Goal: Transaction & Acquisition: Purchase product/service

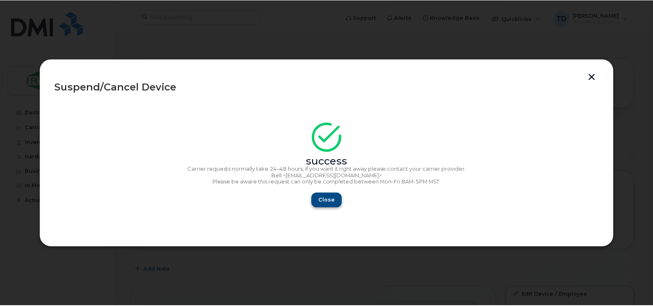
scroll to position [276, 0]
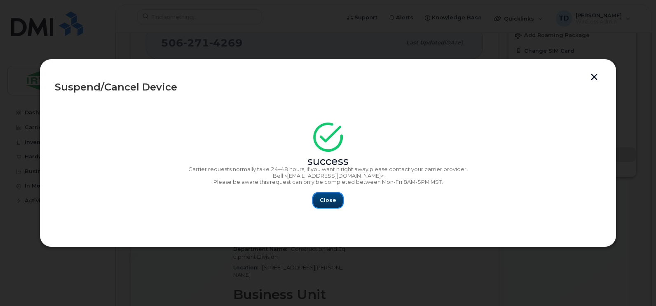
click at [333, 203] on span "Close" at bounding box center [328, 200] width 16 height 8
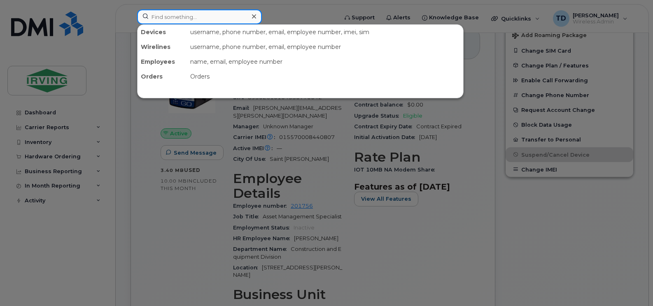
click at [216, 22] on input at bounding box center [199, 16] width 125 height 15
paste input "506-349-3854"
type input "506-349-3854"
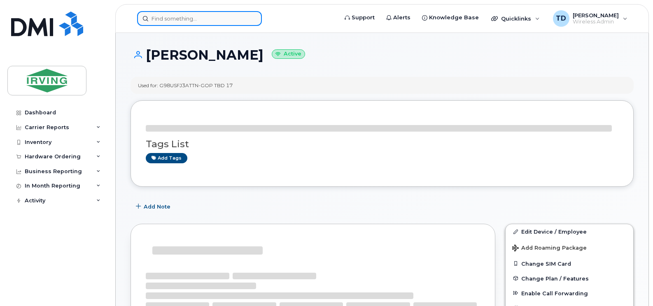
click at [209, 19] on input at bounding box center [199, 18] width 125 height 15
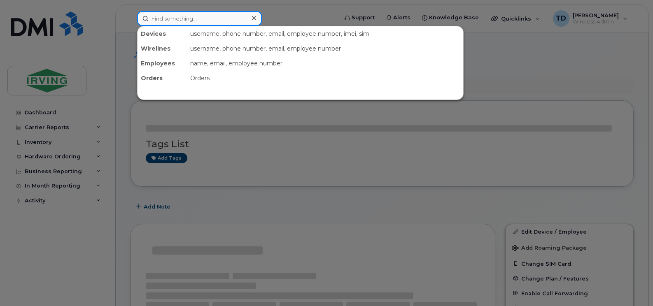
paste input "506-349-3854"
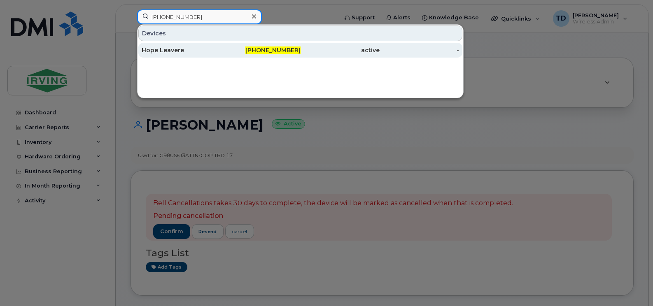
type input "506-349-3854"
click at [161, 52] on div "Hope Leavere" at bounding box center [182, 50] width 80 height 8
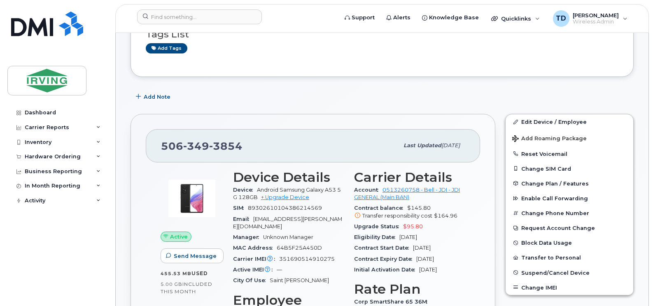
scroll to position [82, 0]
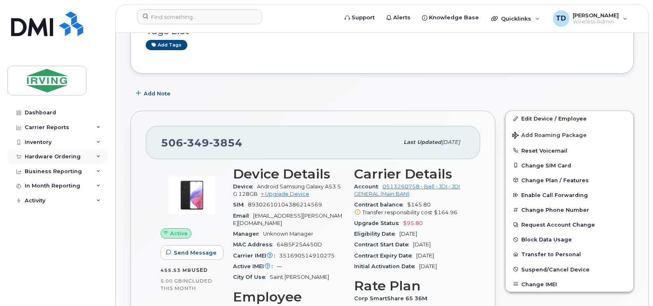
click at [100, 154] on div "Hardware Ordering" at bounding box center [57, 157] width 100 height 15
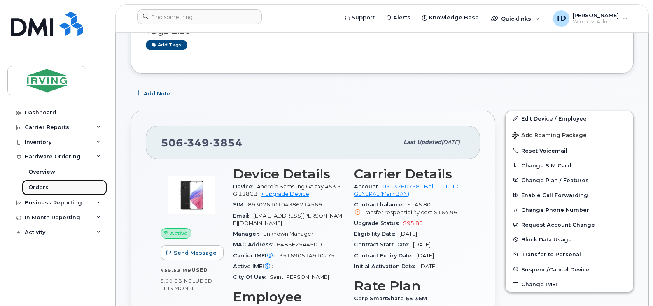
click at [51, 187] on link "Orders" at bounding box center [64, 188] width 85 height 16
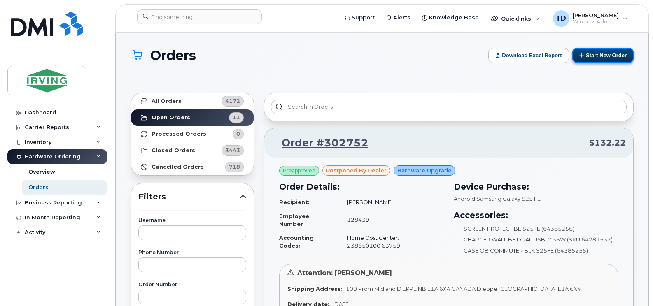
click at [598, 56] on button "Start New Order" at bounding box center [603, 55] width 61 height 15
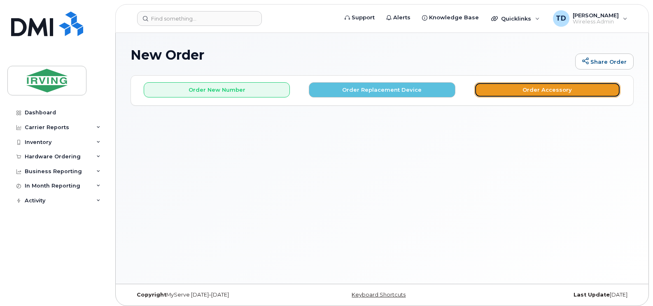
click at [527, 88] on button "Order Accessory" at bounding box center [548, 89] width 146 height 15
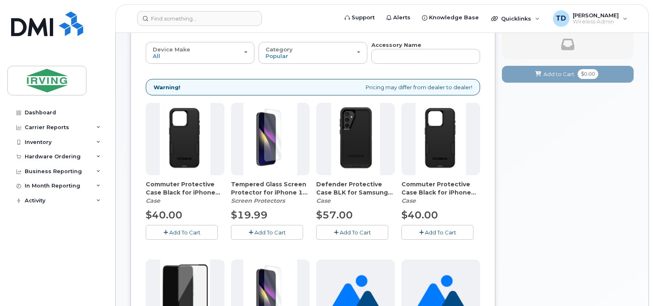
scroll to position [41, 0]
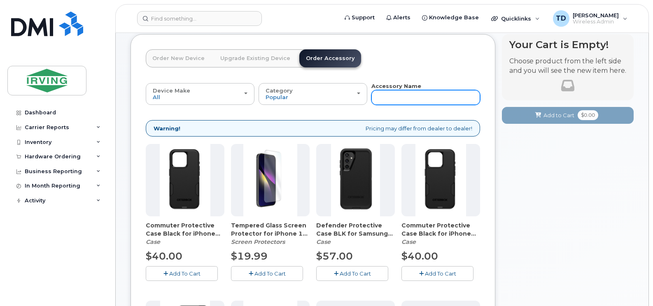
click at [382, 93] on input "text" at bounding box center [426, 97] width 109 height 15
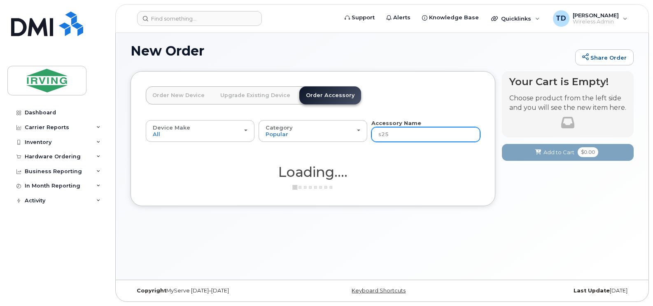
scroll to position [4, 0]
type input "s25fe"
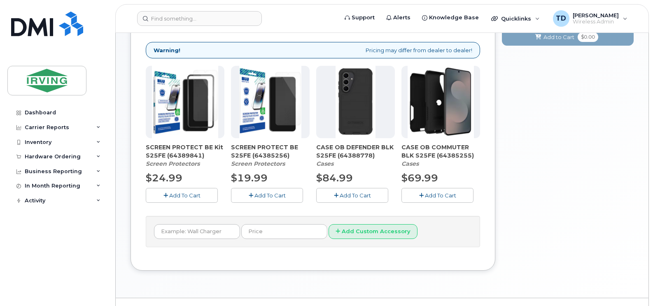
scroll to position [128, 0]
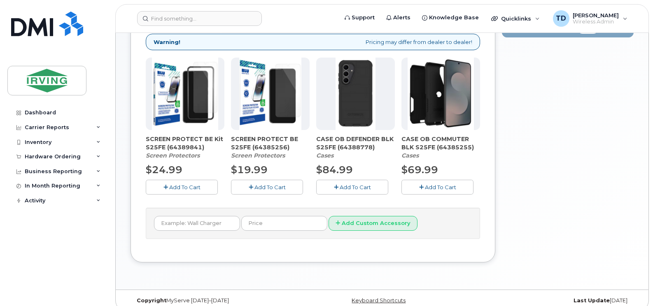
click at [186, 190] on span "Add To Cart" at bounding box center [184, 187] width 31 height 7
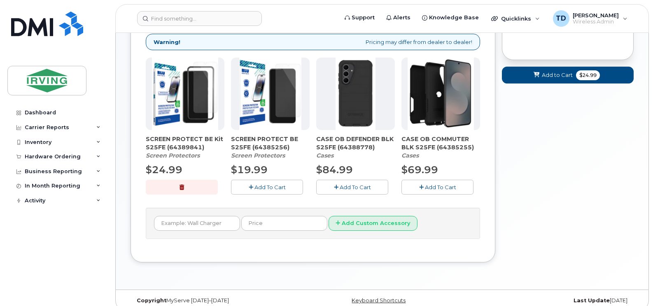
click at [353, 186] on span "Add To Cart" at bounding box center [355, 187] width 31 height 7
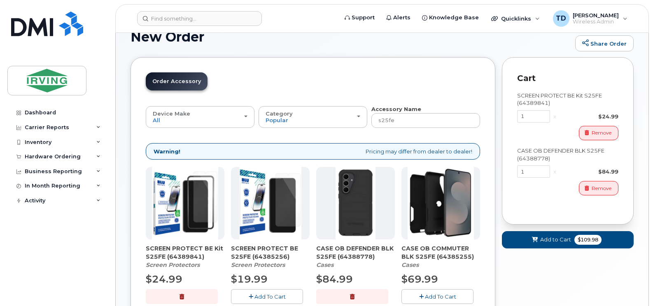
scroll to position [14, 0]
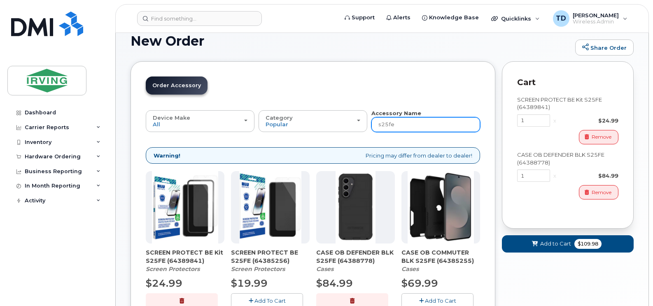
click at [392, 121] on input "s25fe" at bounding box center [426, 124] width 109 height 15
type input "charge"
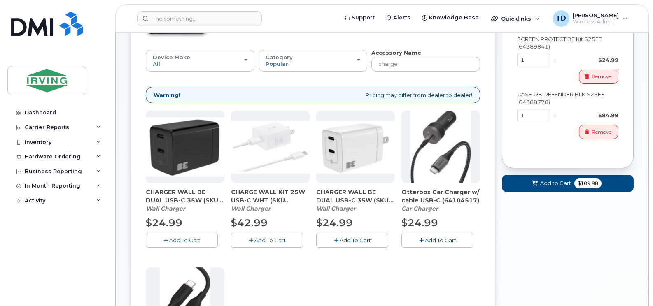
scroll to position [55, 0]
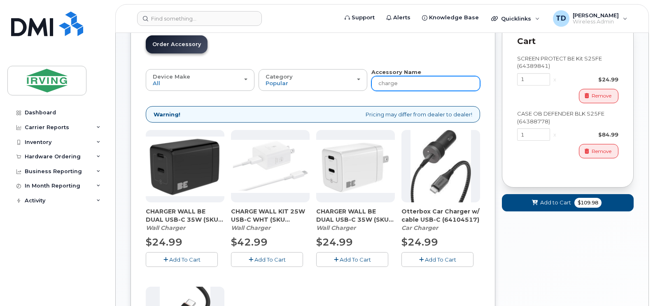
click at [398, 86] on input "charge" at bounding box center [426, 83] width 109 height 15
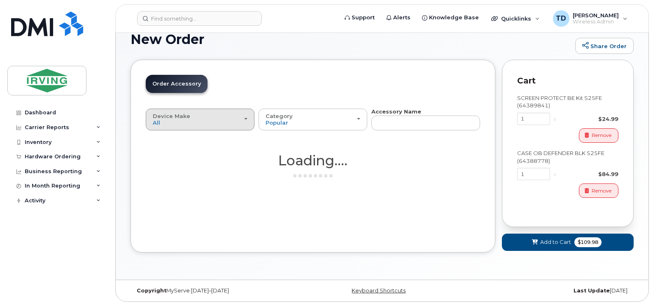
click at [169, 123] on div "Device Make All Android Cell Phone iPhone" at bounding box center [200, 119] width 95 height 13
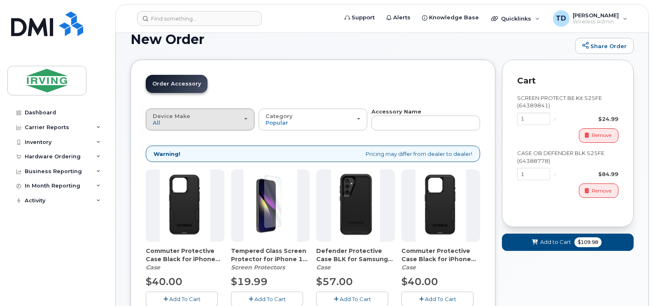
click at [182, 117] on span "Device Make" at bounding box center [171, 116] width 37 height 7
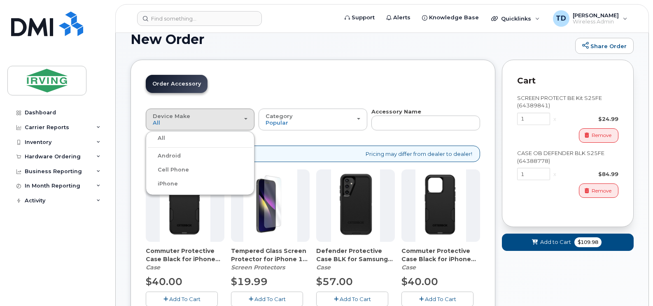
click at [177, 157] on label "Android" at bounding box center [164, 156] width 33 height 10
click at [0, 0] on input "Android" at bounding box center [0, 0] width 0 height 0
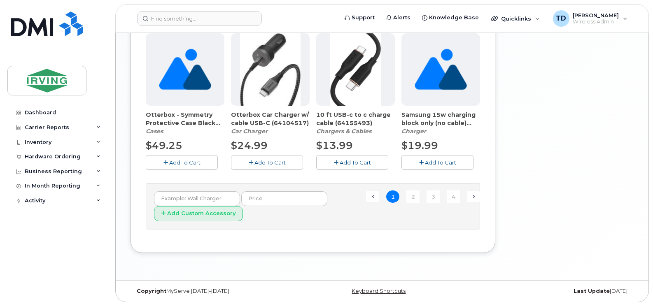
scroll to position [622, 0]
click at [413, 201] on link "2" at bounding box center [413, 196] width 13 height 13
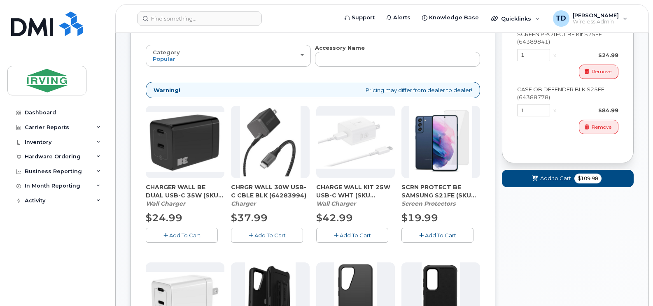
scroll to position [82, 0]
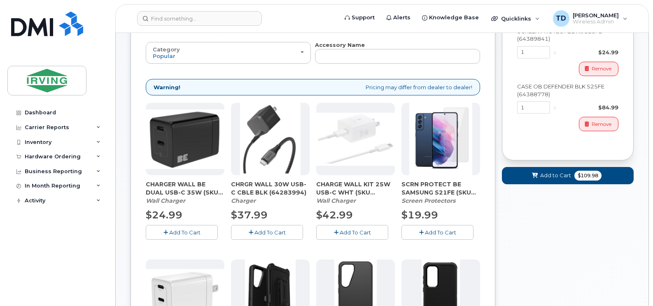
click at [271, 235] on span "Add To Cart" at bounding box center [270, 232] width 31 height 7
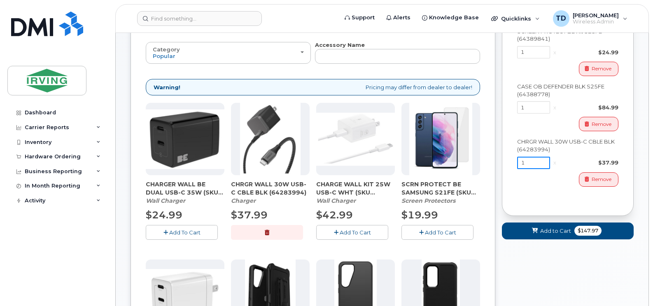
click at [534, 164] on input "1" at bounding box center [533, 163] width 33 height 12
type input "9"
click at [531, 166] on input "9" at bounding box center [533, 163] width 33 height 12
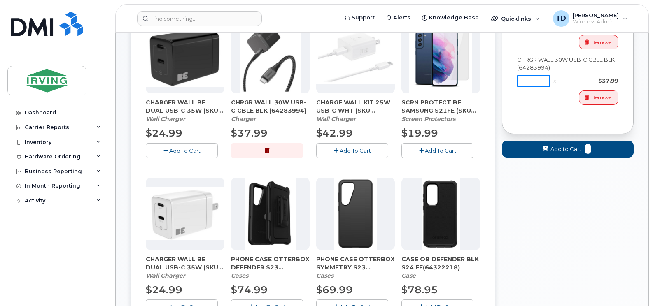
scroll to position [165, 0]
type input "9"
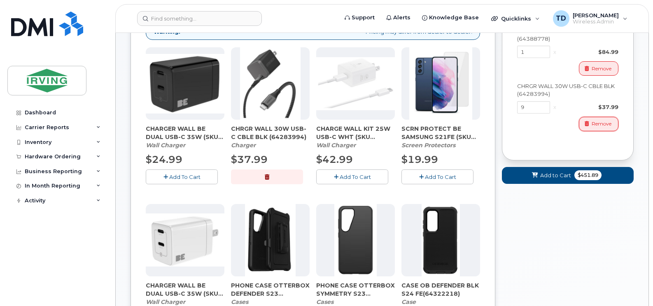
scroll to position [124, 0]
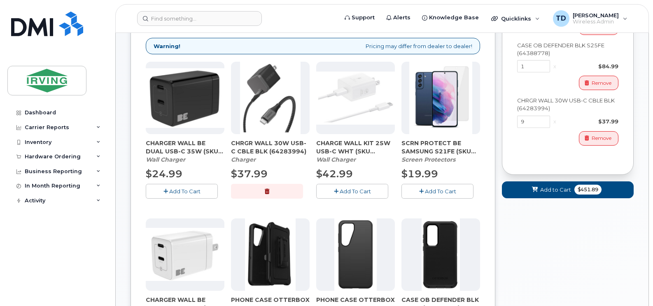
click at [186, 191] on span "Add To Cart" at bounding box center [184, 191] width 31 height 7
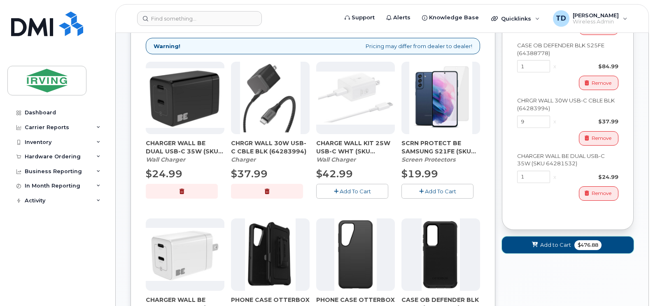
click at [568, 245] on span "Add to Cart" at bounding box center [555, 245] width 31 height 8
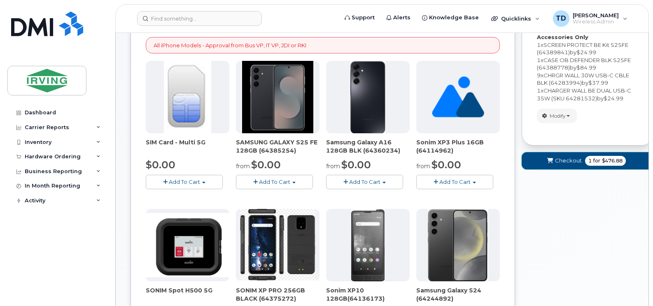
click at [559, 164] on span "Checkout" at bounding box center [568, 161] width 27 height 8
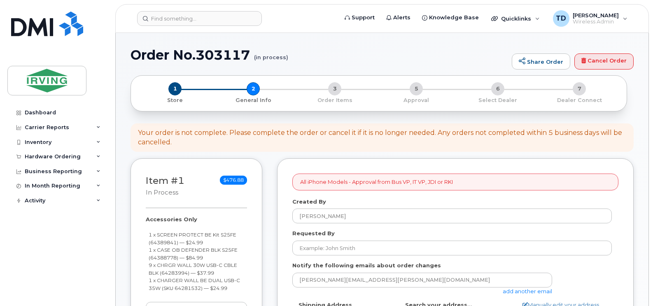
select select
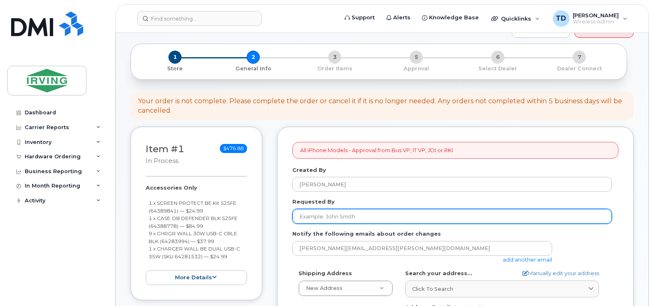
scroll to position [82, 0]
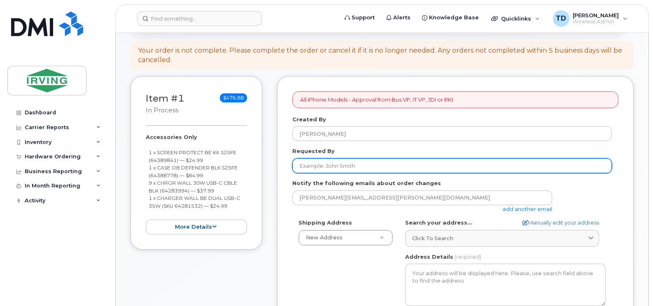
click at [339, 163] on input "Requested By" at bounding box center [452, 166] width 320 height 15
type input "[PERSON_NAME]"
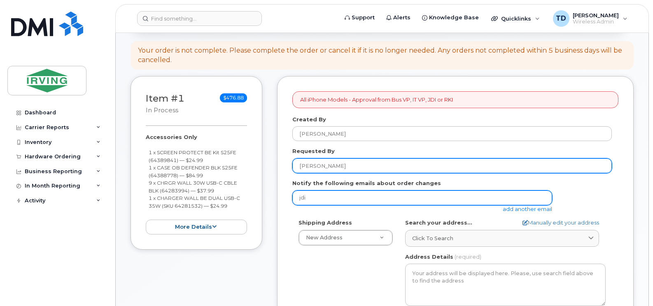
type input "jdiswitchboard@jdirving.com"
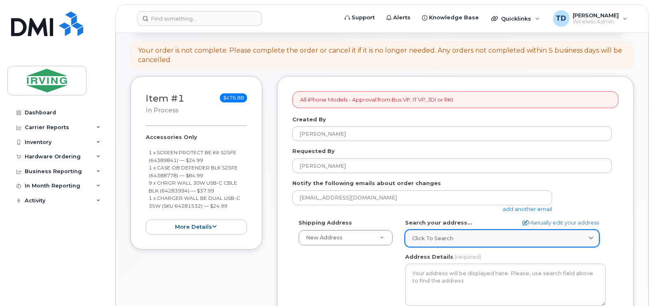
click at [420, 236] on span "Click to search" at bounding box center [432, 239] width 41 height 8
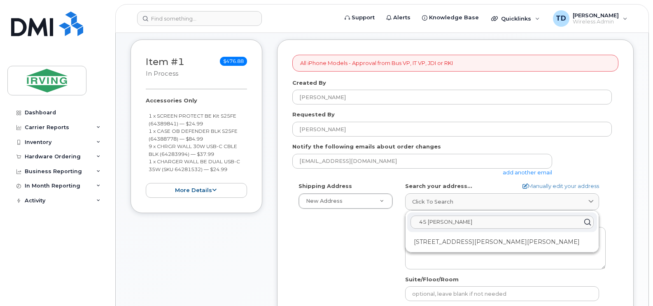
scroll to position [165, 0]
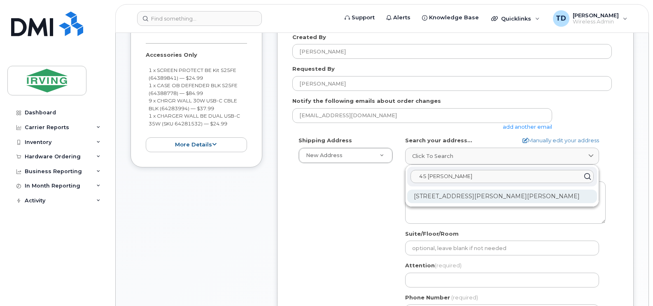
type input "45 Gifford"
click at [484, 194] on div "45 Gifford Rd Saint John NB E2M 5K7" at bounding box center [502, 197] width 190 height 14
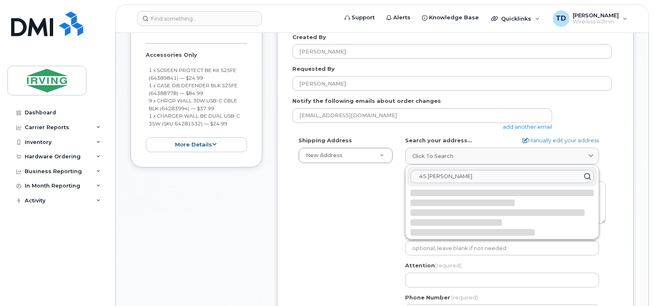
select select
type textarea "45 Gifford Rd SAINT JOHN NB E2M 5K7 CANADA"
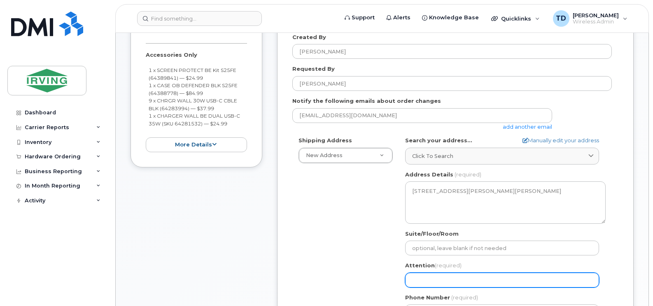
click at [428, 279] on input "Attention (required)" at bounding box center [502, 280] width 194 height 15
select select
type input "A"
select select
type input "Am"
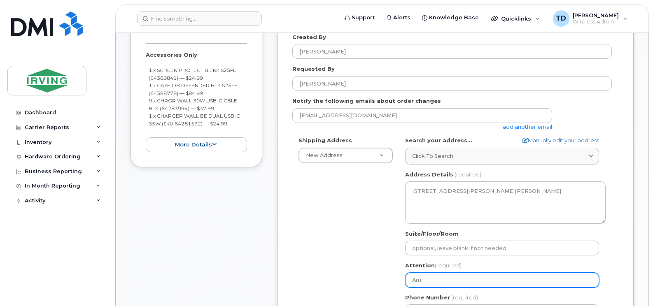
select select
type input "Ama"
select select
type input "Aman"
select select
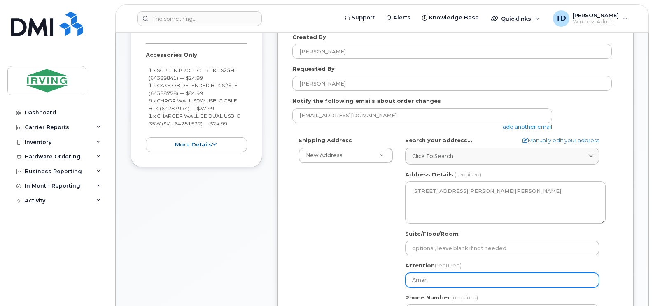
type input "Amand"
select select
type input "Amanda"
select select
type input "Amanda B"
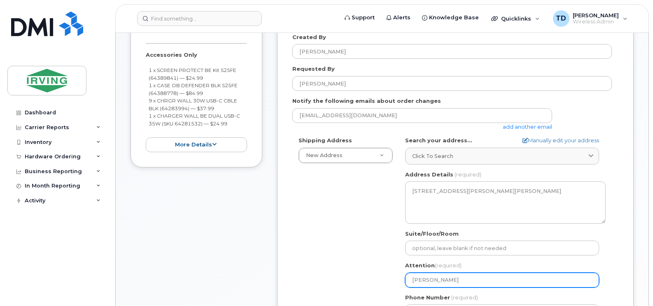
select select
type input "Amanda Bo"
select select
type input "Amanda Bon"
select select
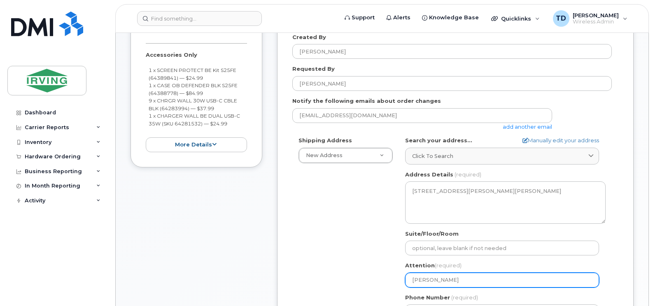
type input "Amanda Bona"
select select
type input "Amanda Bonas"
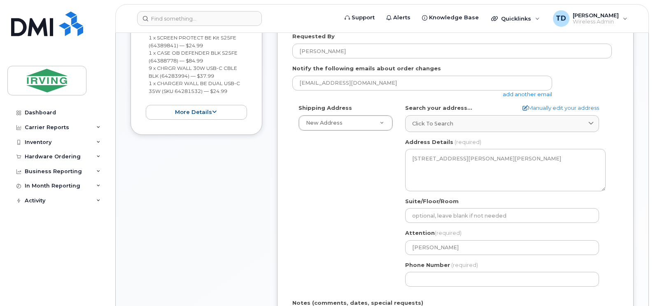
scroll to position [247, 0]
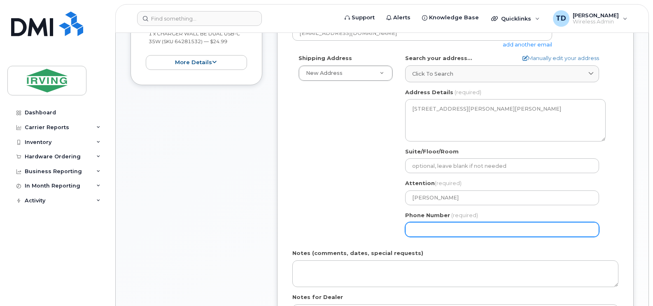
click at [434, 230] on input "Phone Number" at bounding box center [502, 229] width 194 height 15
paste input "5063497605"
select select
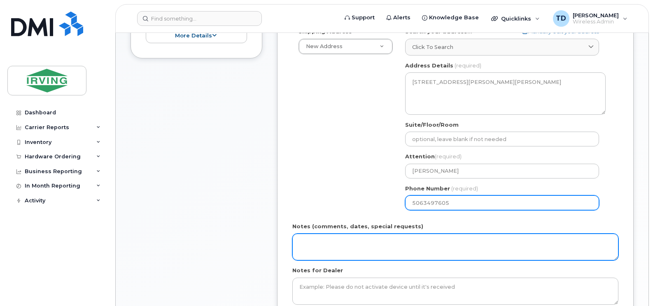
scroll to position [288, 0]
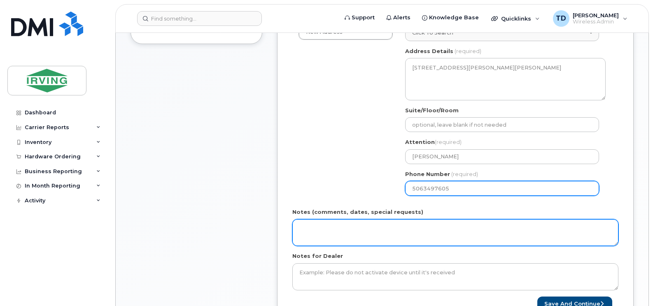
type input "5063497605"
click at [309, 227] on textarea "Notes (comments, dates, special requests)" at bounding box center [455, 233] width 326 height 27
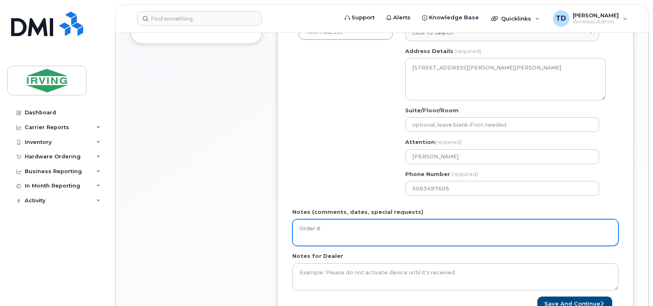
click at [338, 233] on textarea "Order #" at bounding box center [455, 233] width 326 height 27
paste textarea "5101053609"
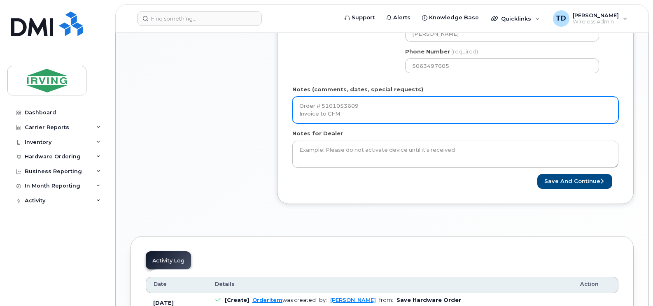
scroll to position [412, 0]
type textarea "Order # 5101053609 Invoice to CFM"
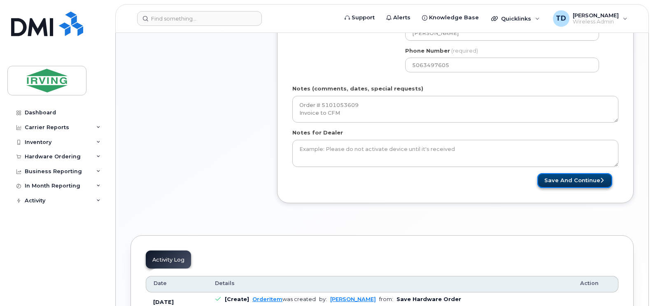
click at [556, 178] on button "Save and Continue" at bounding box center [575, 180] width 75 height 15
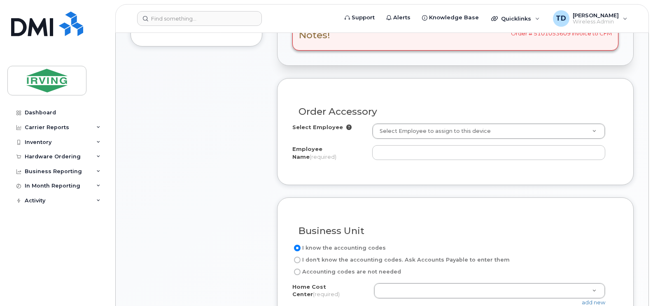
scroll to position [288, 0]
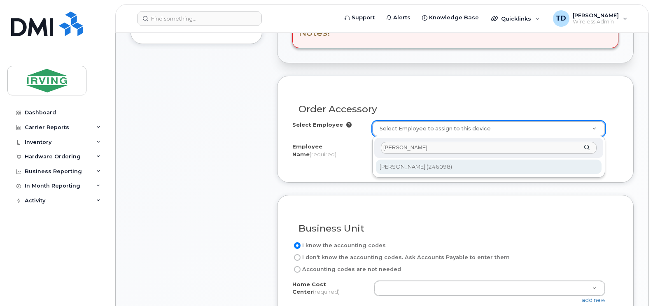
type input "amanda bonas"
type input "2426423"
type input "[PERSON_NAME]"
type input "102600"
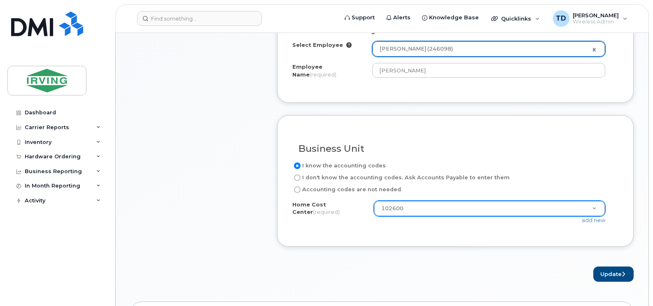
scroll to position [412, 0]
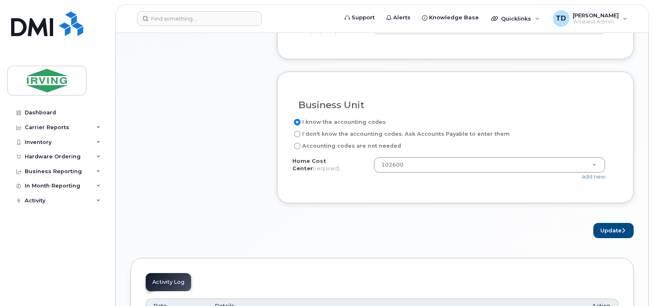
click at [394, 134] on label "I don't know the accounting codes. Ask Accounts Payable to enter them" at bounding box center [401, 134] width 218 height 10
click at [301, 134] on input "I don't know the accounting codes. Ask Accounts Payable to enter them" at bounding box center [297, 134] width 7 height 7
radio input "true"
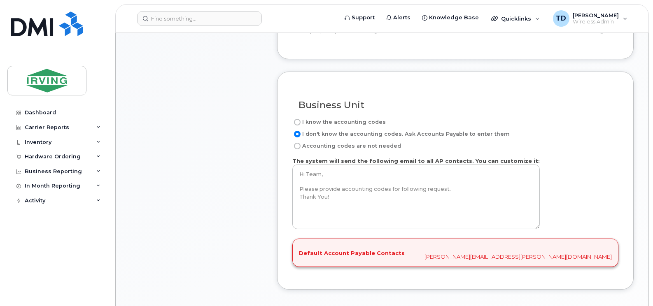
click at [360, 122] on label "I know the accounting codes" at bounding box center [339, 122] width 94 height 10
click at [301, 122] on input "I know the accounting codes" at bounding box center [297, 122] width 7 height 7
radio input "true"
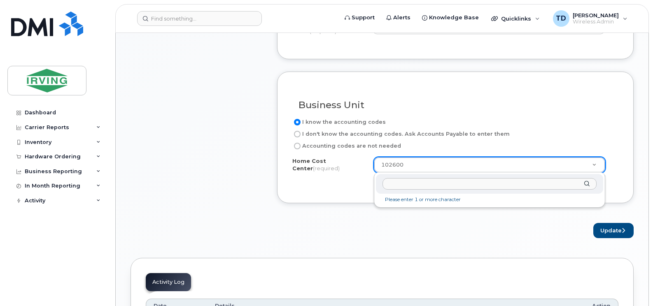
paste input "102600.63748"
type input "102600.63748"
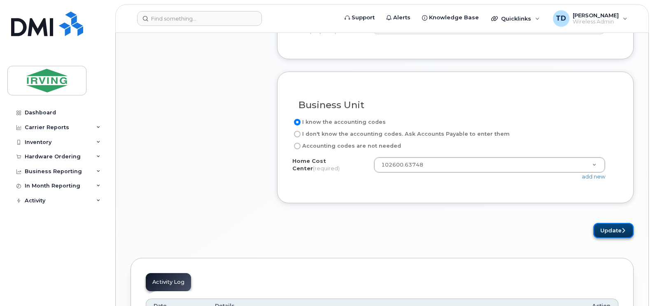
click at [608, 232] on button "Update" at bounding box center [614, 230] width 40 height 15
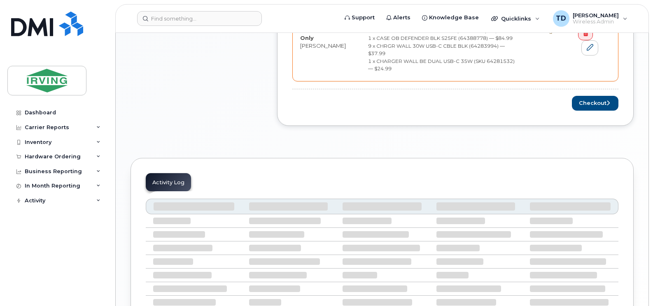
scroll to position [453, 0]
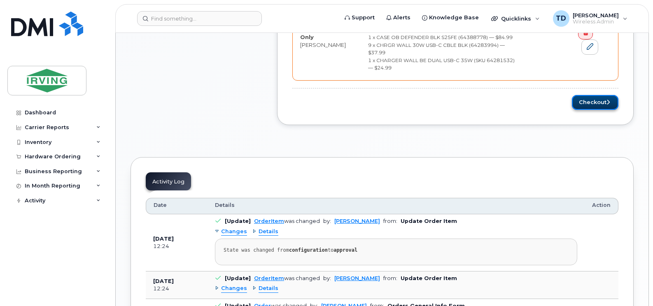
click at [592, 105] on button "Checkout" at bounding box center [595, 102] width 47 height 15
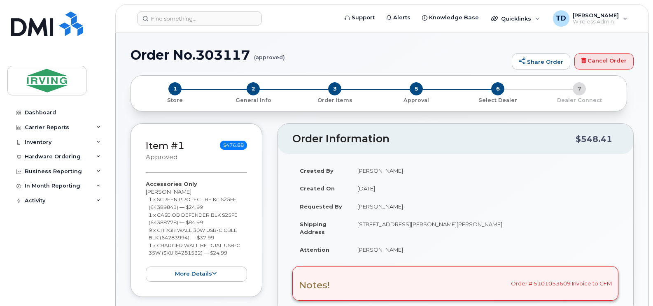
radio input "true"
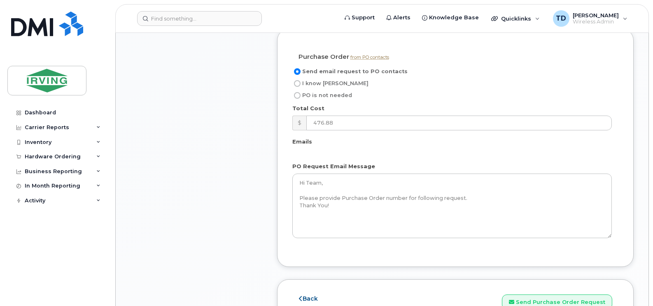
scroll to position [741, 0]
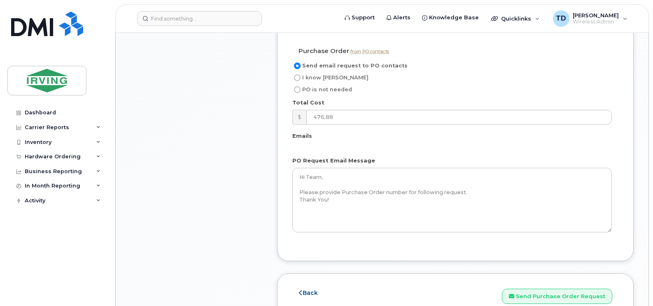
click at [324, 75] on span "I know [PERSON_NAME]" at bounding box center [335, 78] width 66 height 6
click at [301, 75] on input "I know [PERSON_NAME]" at bounding box center [297, 78] width 7 height 7
radio input "true"
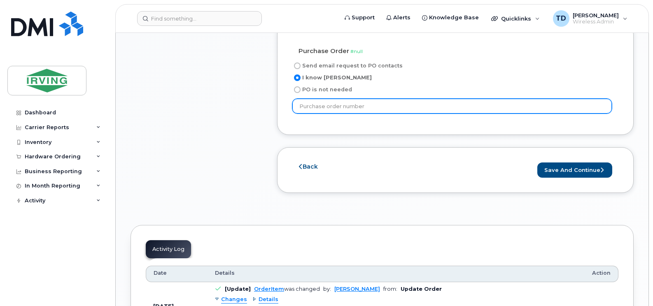
click at [332, 103] on input "text" at bounding box center [452, 106] width 320 height 15
type input "192889"
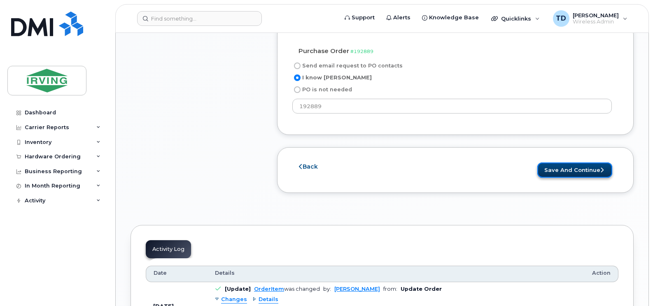
click at [567, 165] on button "Save and Continue" at bounding box center [575, 170] width 75 height 15
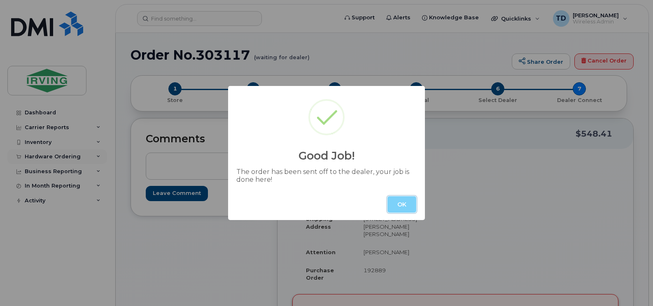
drag, startPoint x: 392, startPoint y: 204, endPoint x: 30, endPoint y: 151, distance: 366.0
click at [392, 204] on button "OK" at bounding box center [402, 204] width 29 height 16
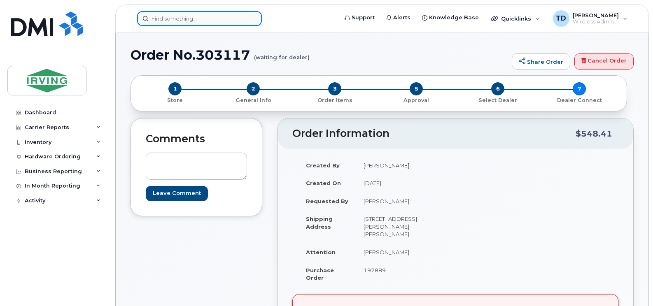
click at [193, 18] on input at bounding box center [199, 18] width 125 height 15
paste input "[PHONE_NUMBER]"
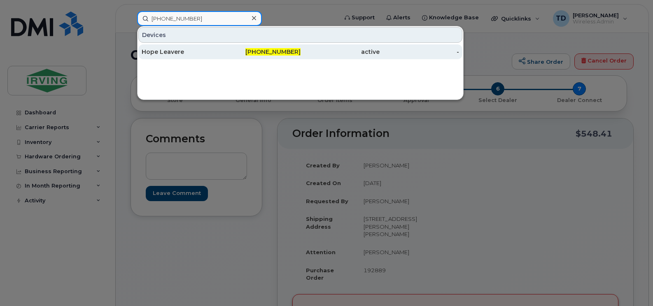
type input "[PHONE_NUMBER]"
click at [273, 52] on span "[PHONE_NUMBER]" at bounding box center [273, 51] width 55 height 7
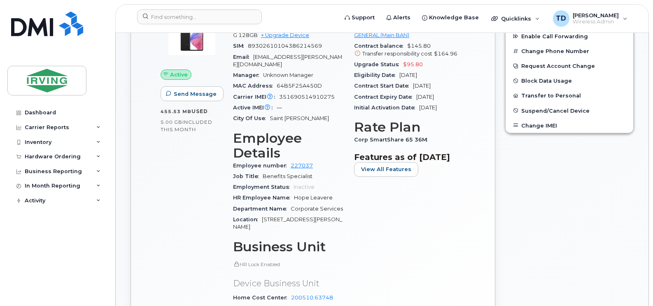
scroll to position [124, 0]
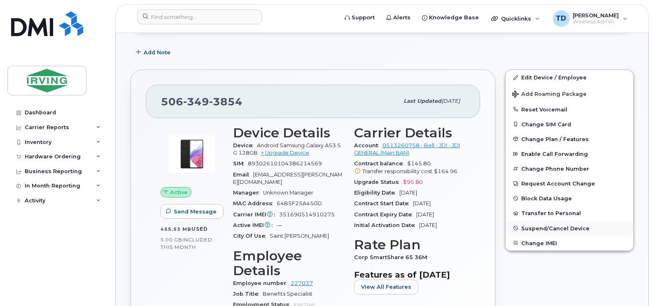
click at [552, 228] on span "Suspend/Cancel Device" at bounding box center [556, 228] width 68 height 6
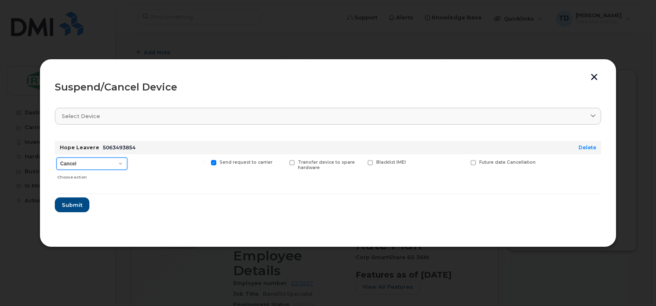
click at [106, 164] on select "Cancel Suspend - Extend Suspension Suspend - Reduced Rate Suspend - Full Rate S…" at bounding box center [91, 164] width 71 height 12
select select "[object Object]"
click at [56, 158] on select "Cancel Suspend - Extend Suspension Suspend - Reduced Rate Suspend - Full Rate S…" at bounding box center [91, 164] width 71 height 12
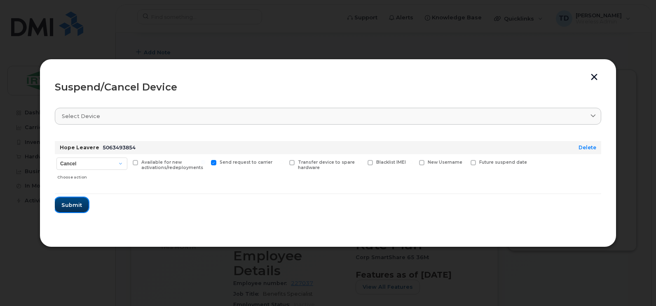
click at [75, 207] on span "Submit" at bounding box center [71, 205] width 21 height 8
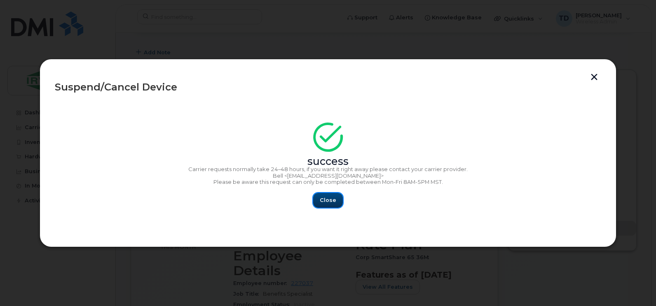
click at [324, 205] on button "Close" at bounding box center [328, 200] width 30 height 15
